Goal: Task Accomplishment & Management: Manage account settings

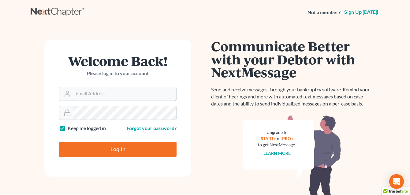
type input "[PERSON_NAME][EMAIL_ADDRESS][DOMAIN_NAME]"
click at [119, 149] on input "Log In" at bounding box center [118, 148] width 118 height 15
type input "Thinking..."
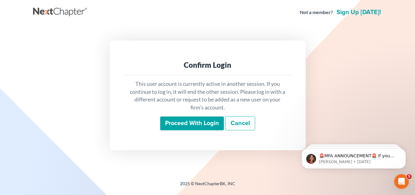
click at [201, 122] on input "Proceed with login" at bounding box center [192, 123] width 64 height 14
